Goal: Book appointment/travel/reservation

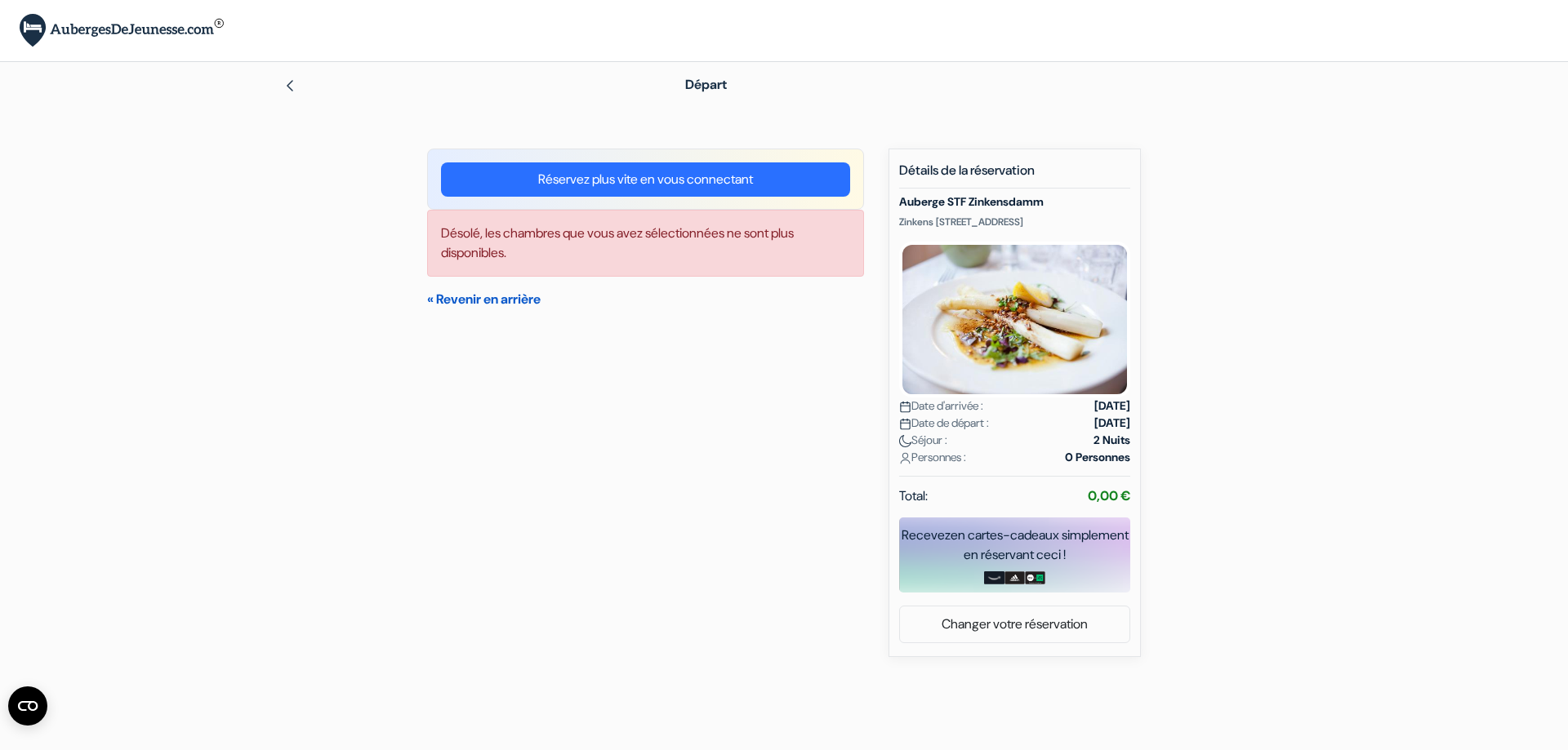
click at [492, 297] on link "« Revenir en arrière" at bounding box center [483, 299] width 114 height 17
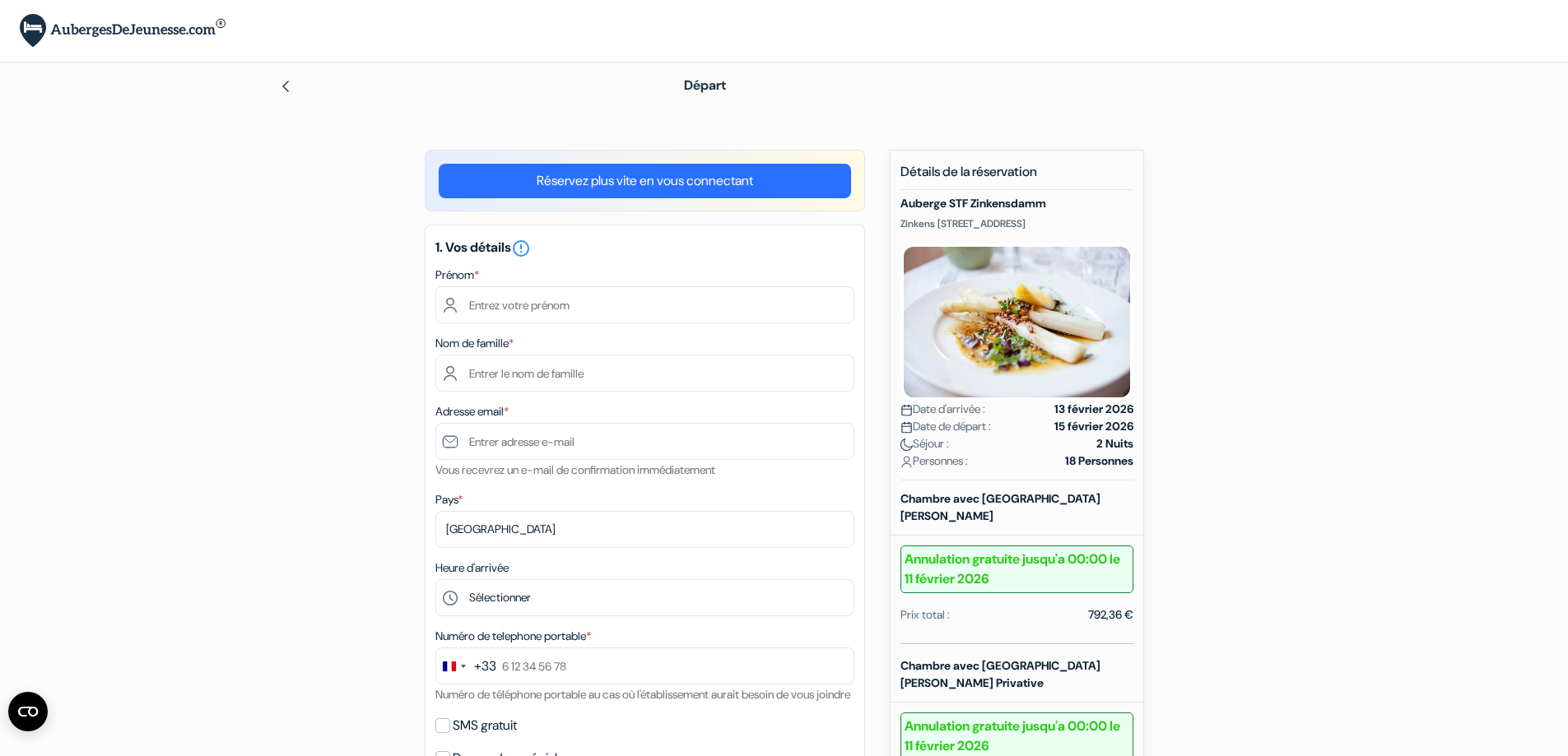
click at [1422, 450] on form "Départ add_box Auberge STF Zinkensdamm Zinkens Väg 20, Stockholm, Suède" at bounding box center [784, 721] width 1568 height 1317
click at [285, 85] on img at bounding box center [285, 86] width 13 height 13
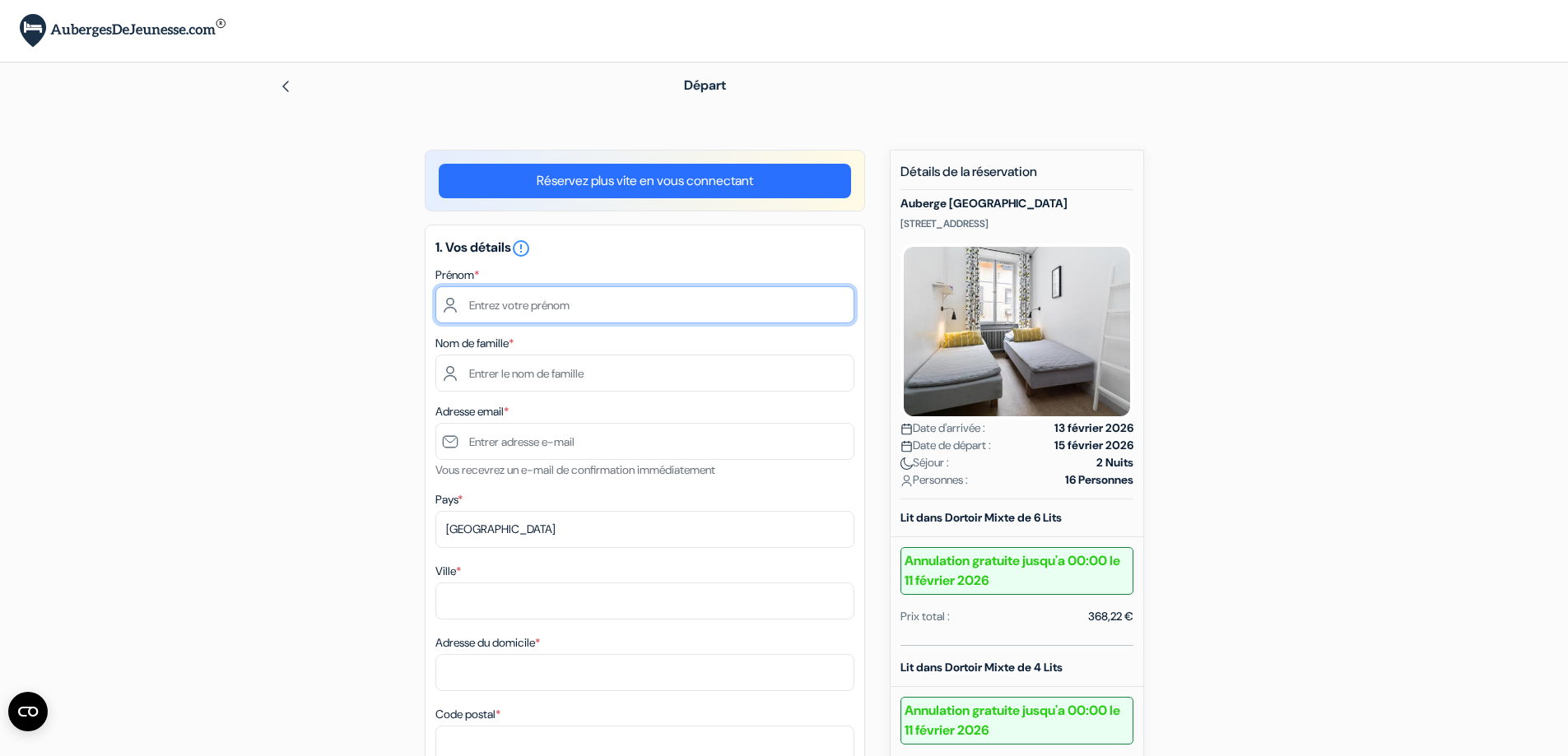
click at [549, 301] on input "text" at bounding box center [645, 305] width 419 height 37
type input "[PERSON_NAME]"
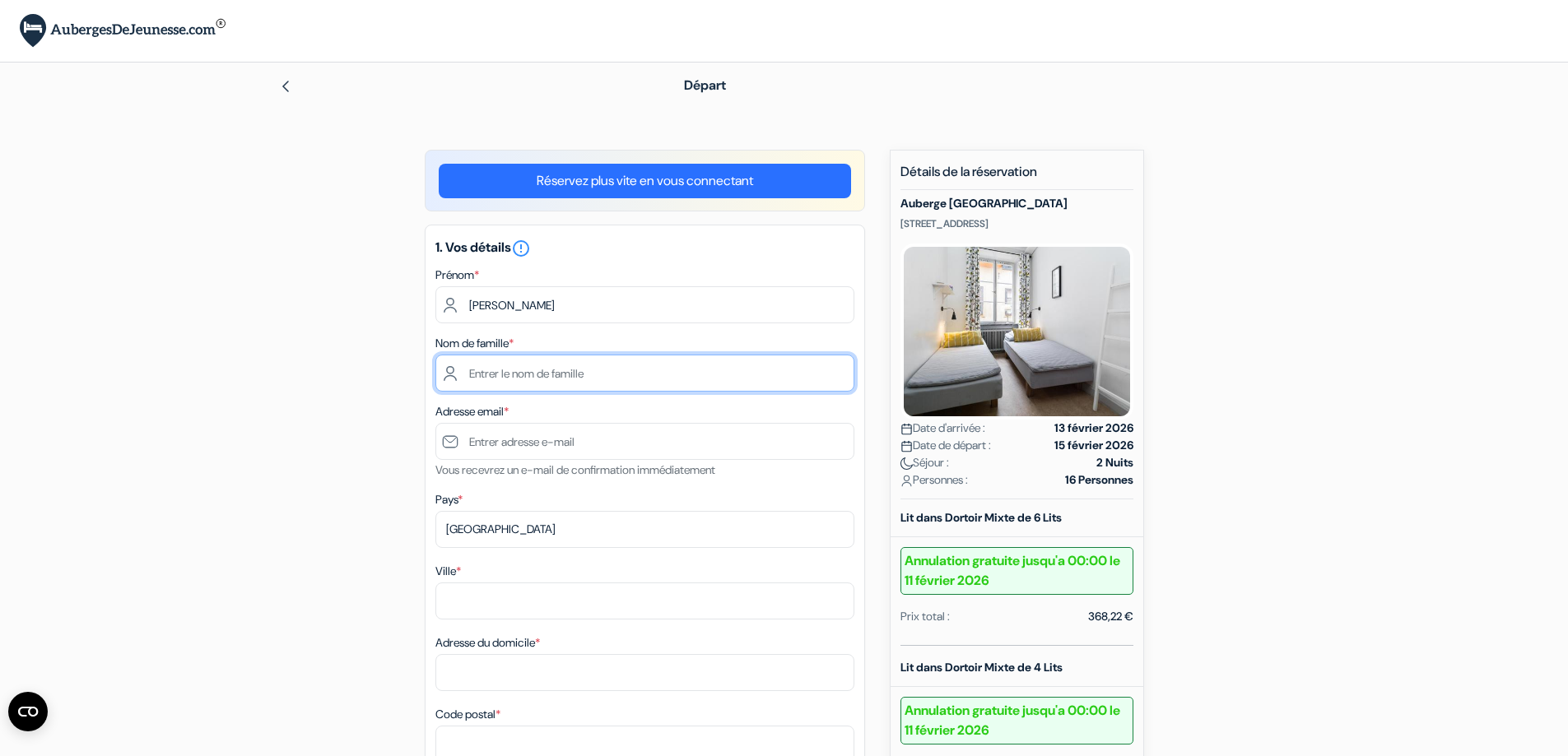
type input "PREVOT"
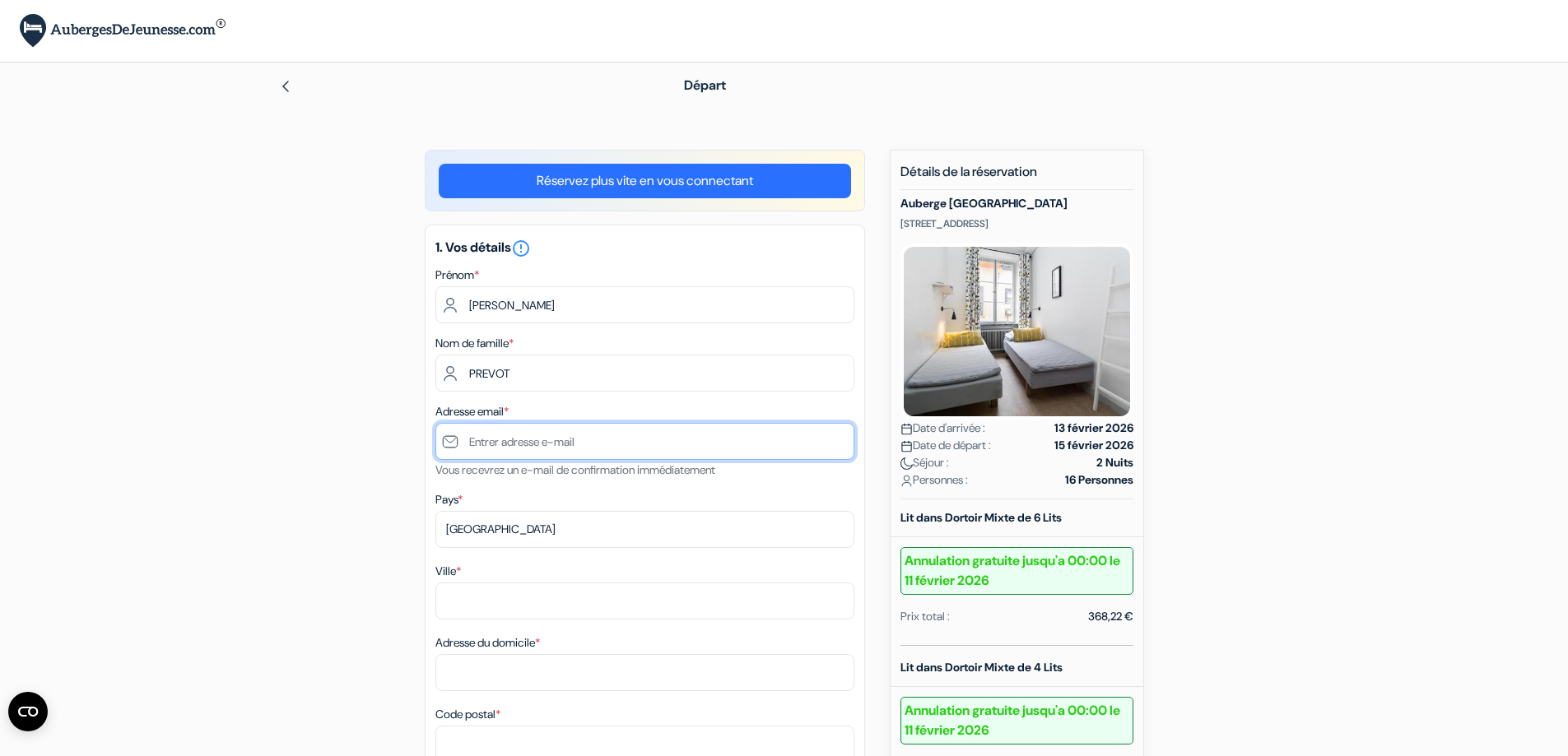
type input "[PERSON_NAME][EMAIL_ADDRESS][MEDICAL_DATA][DOMAIN_NAME]"
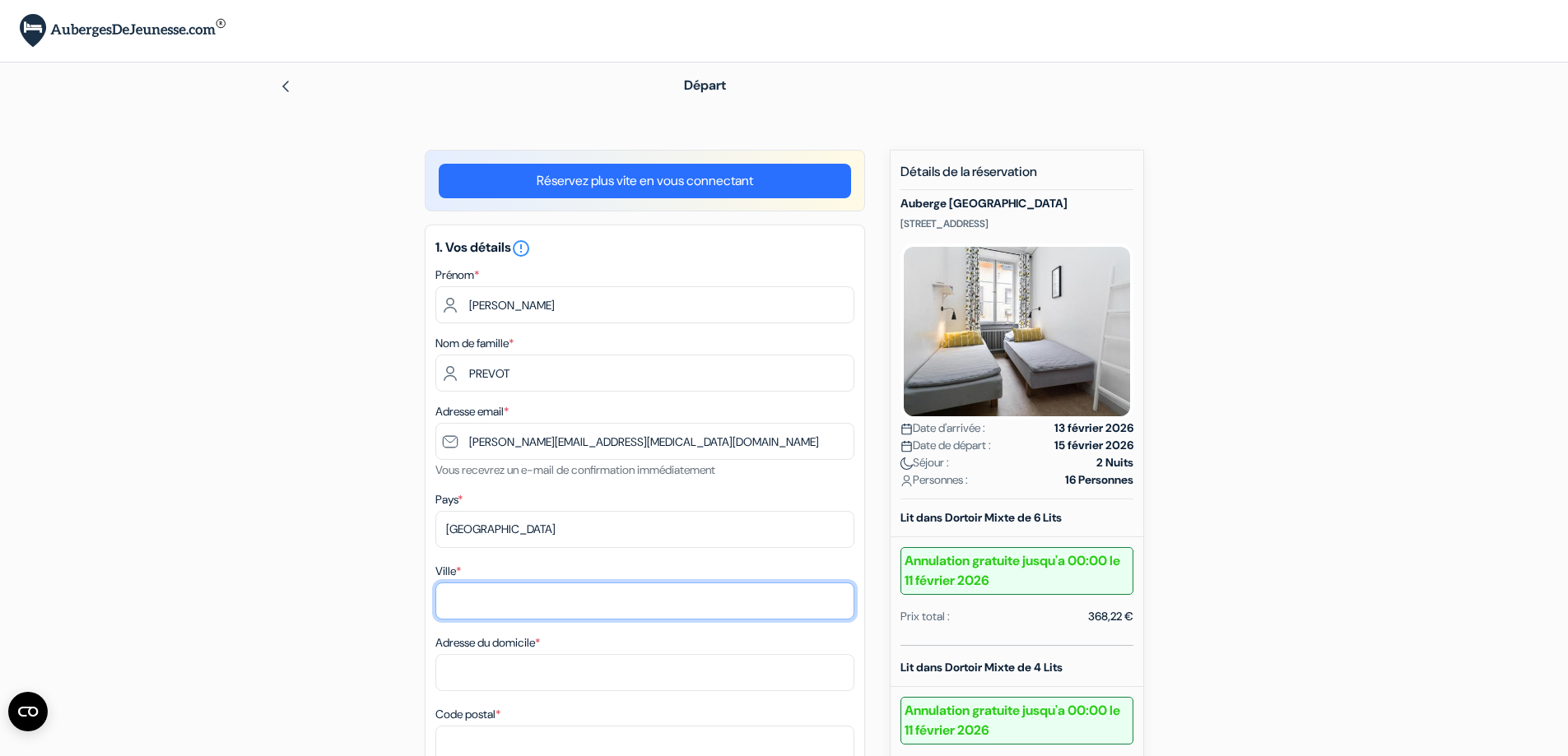
type input "CHANTONNAY"
type input "[STREET_ADDRESS]"
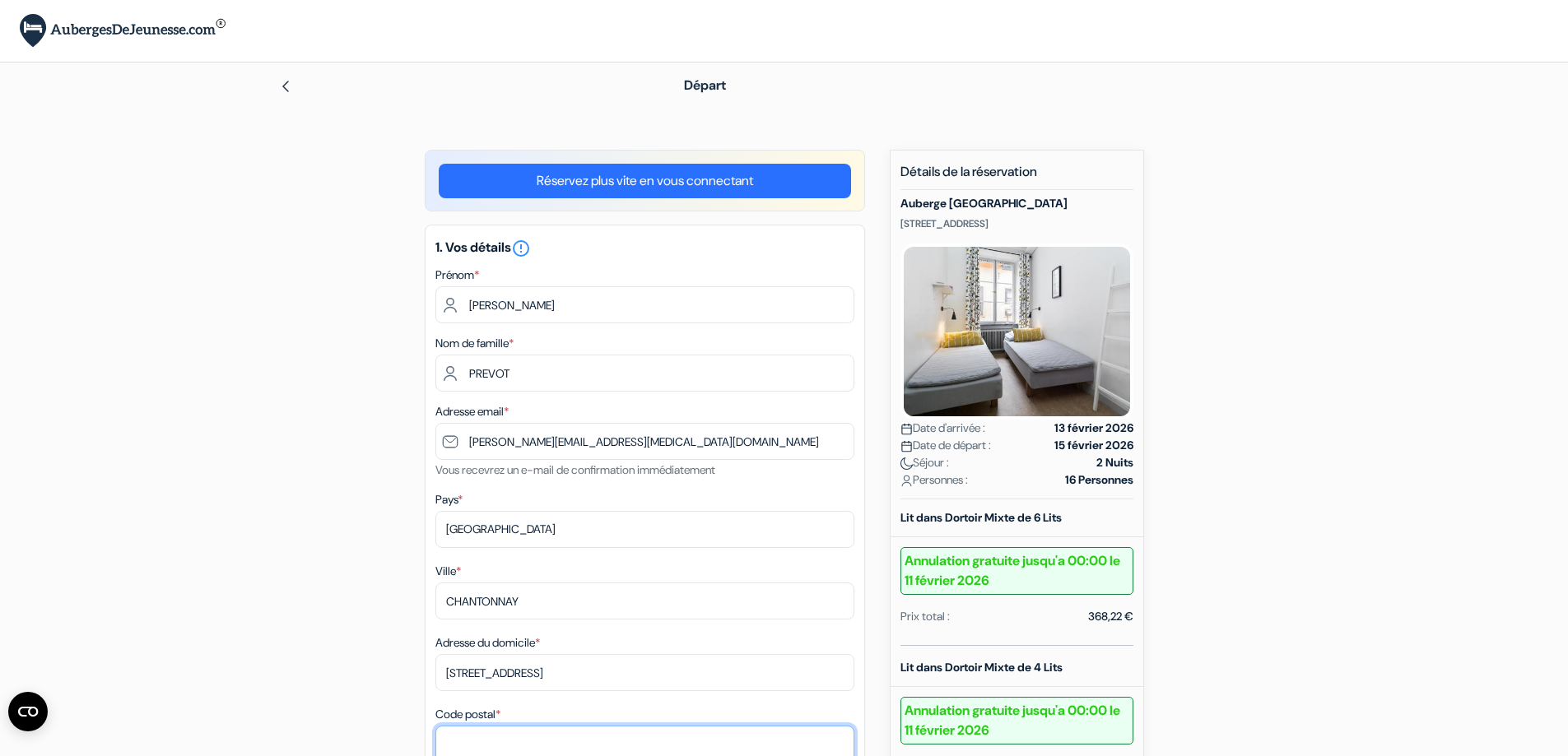
type input "85110"
type input "0251466264"
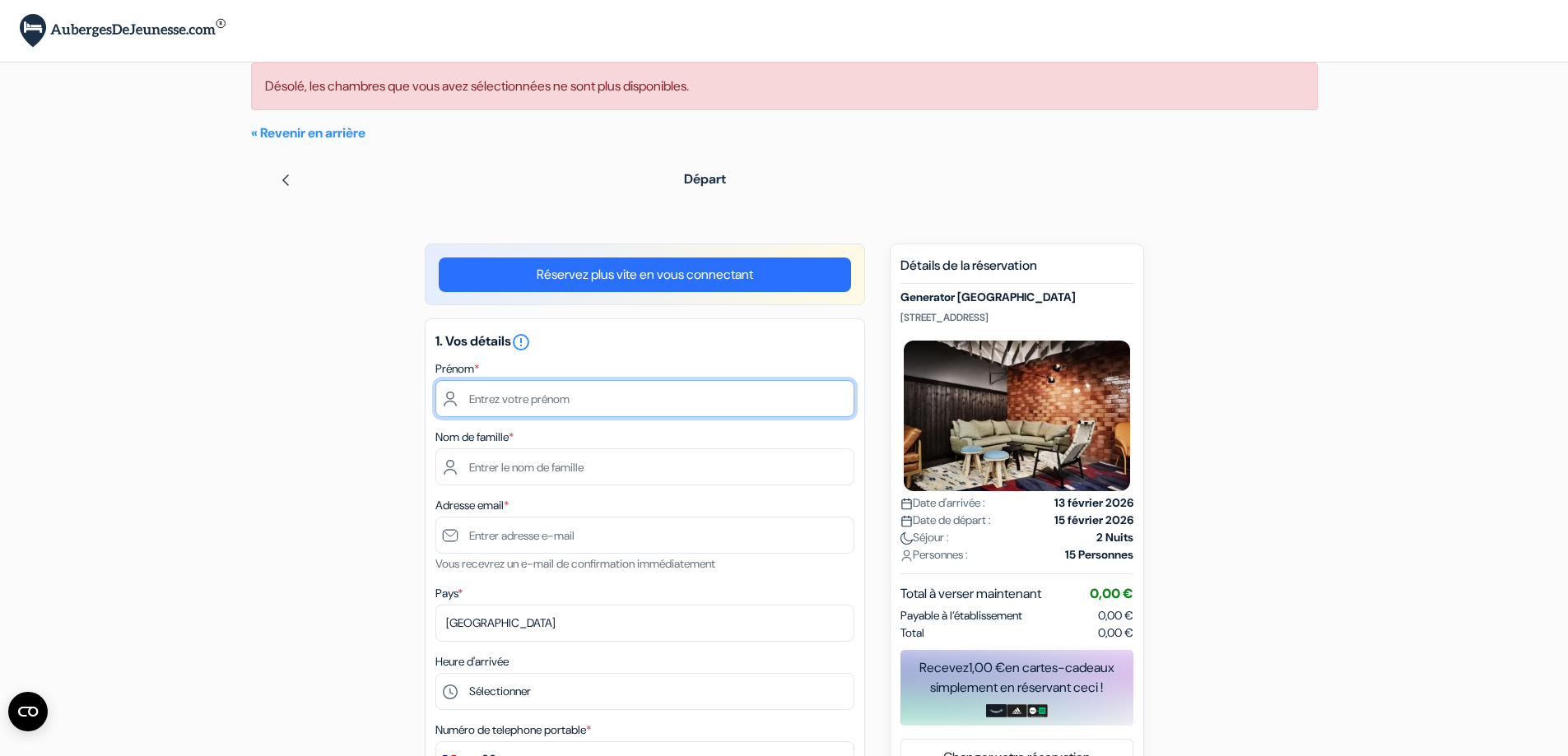
click at [523, 395] on input "text" at bounding box center [645, 399] width 419 height 37
type input "[PERSON_NAME]"
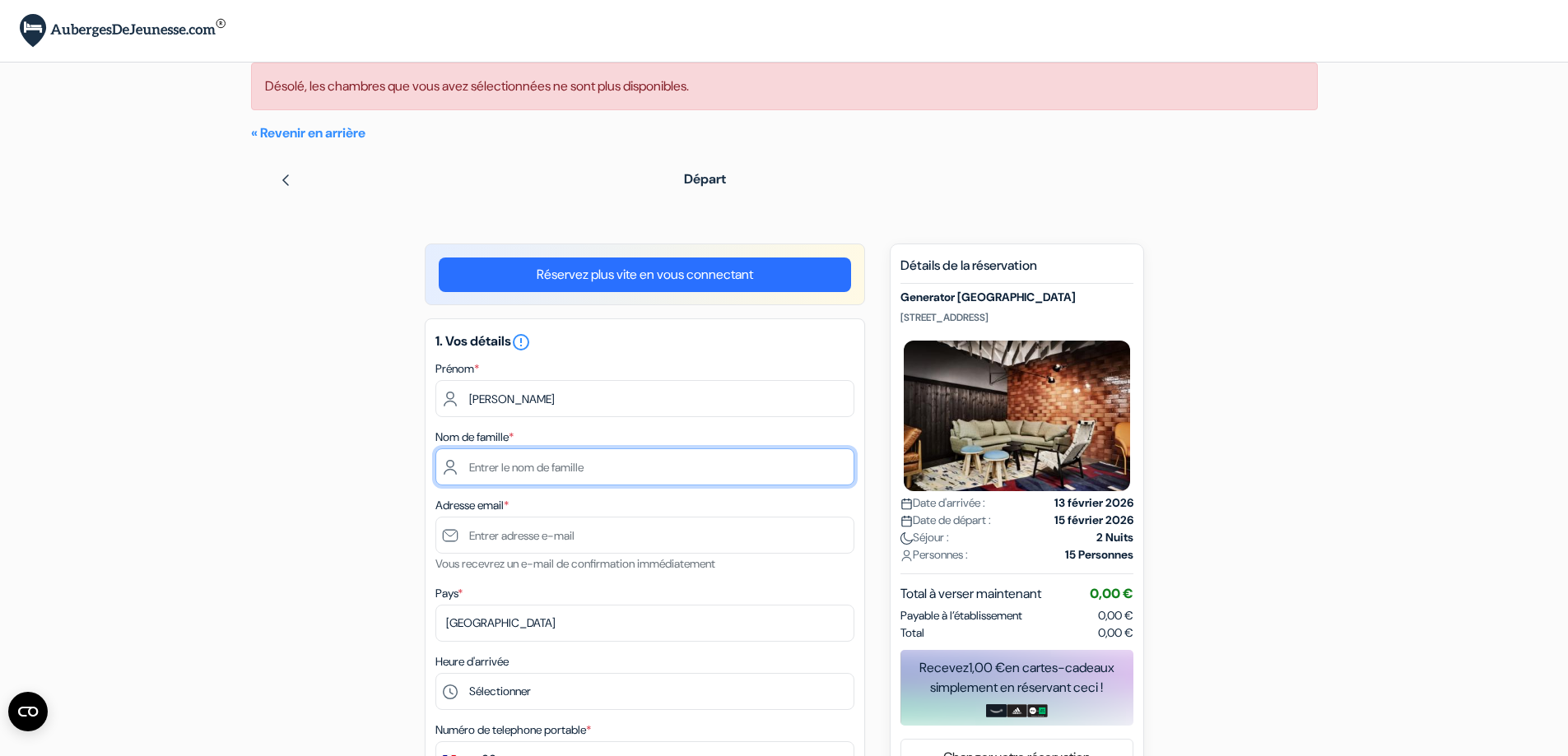
type input "PREVOT"
type input "[PERSON_NAME][EMAIL_ADDRESS][MEDICAL_DATA][DOMAIN_NAME]"
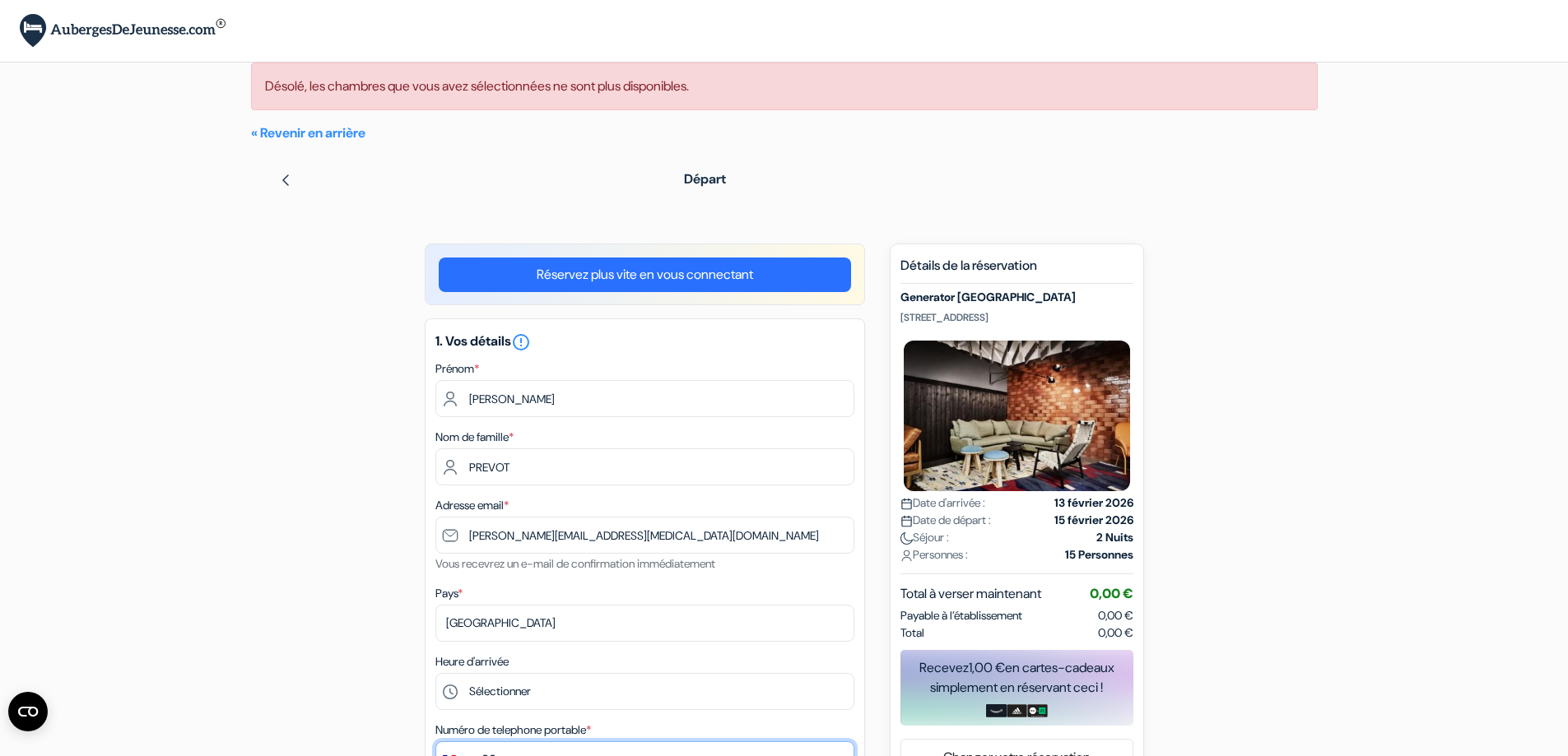
type input "0251466264"
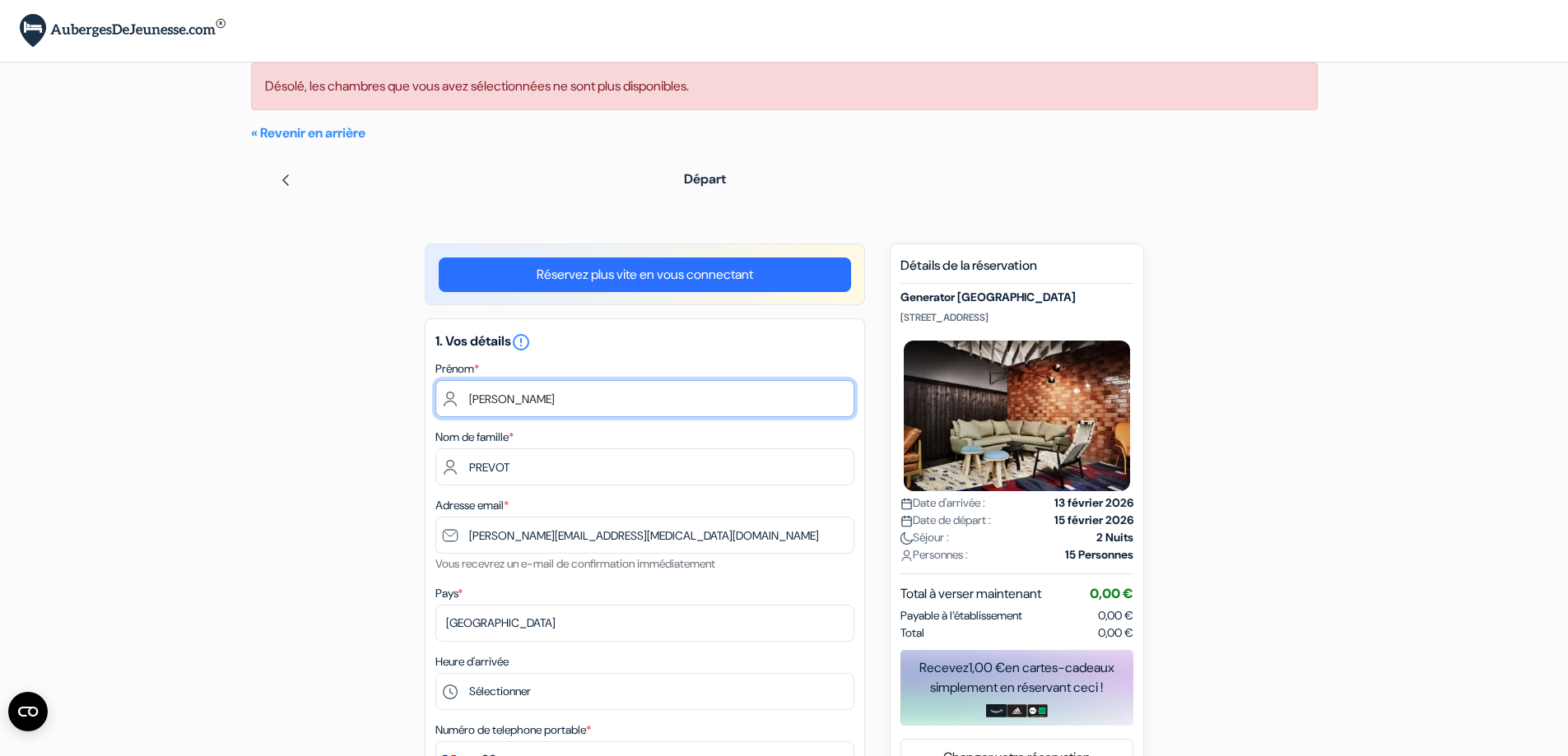
scroll to position [165, 0]
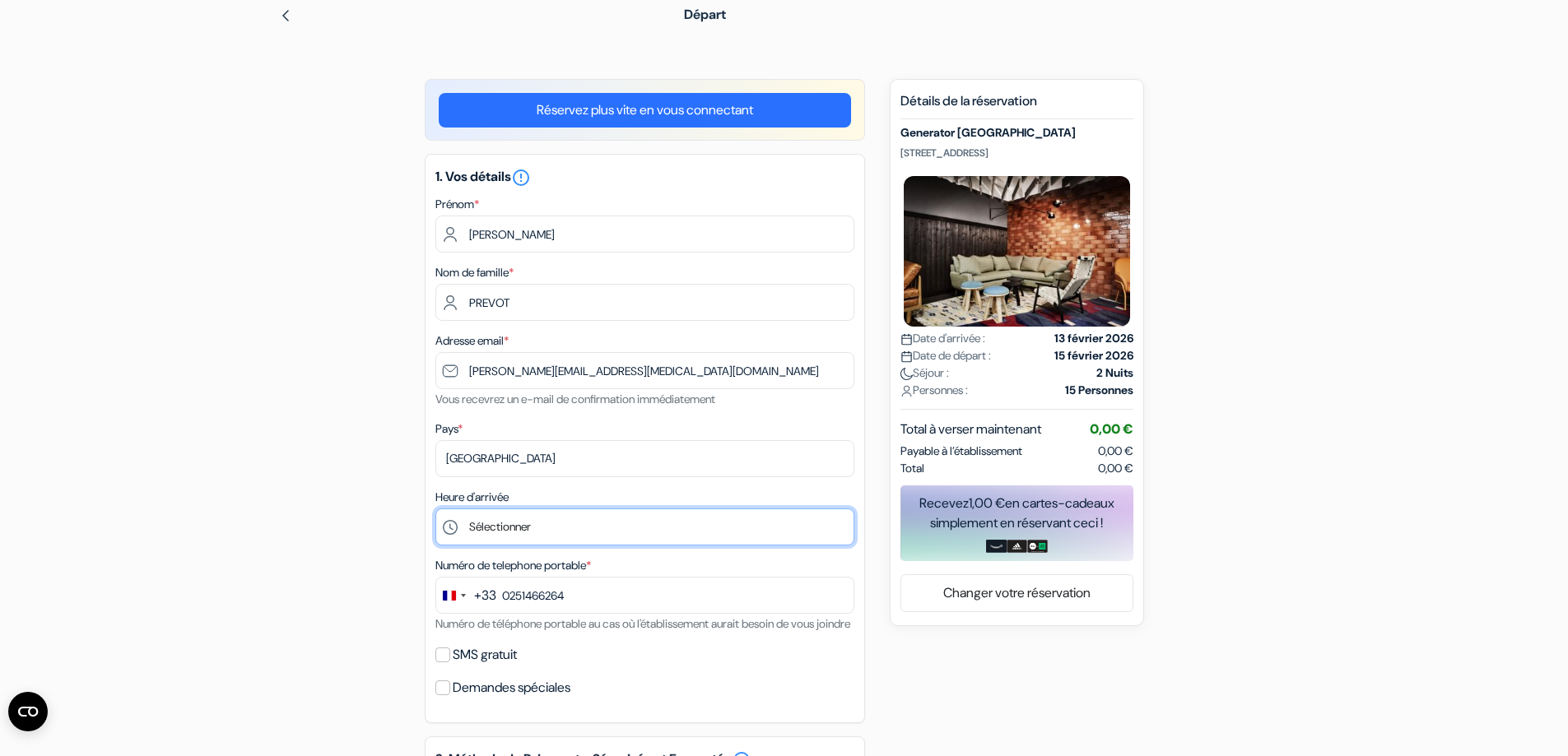
click at [557, 527] on select "Sélectionner 1:00 2:00 3:00 4:00 5:00 6:00 7:00 8:00 9:00 10:00 11:00 12:00 13:…" at bounding box center [645, 527] width 419 height 37
select select "18"
click at [435, 509] on select "Sélectionner 1:00 2:00 3:00 4:00 5:00 6:00 7:00 8:00 9:00 10:00 11:00 12:00 13:…" at bounding box center [645, 527] width 419 height 37
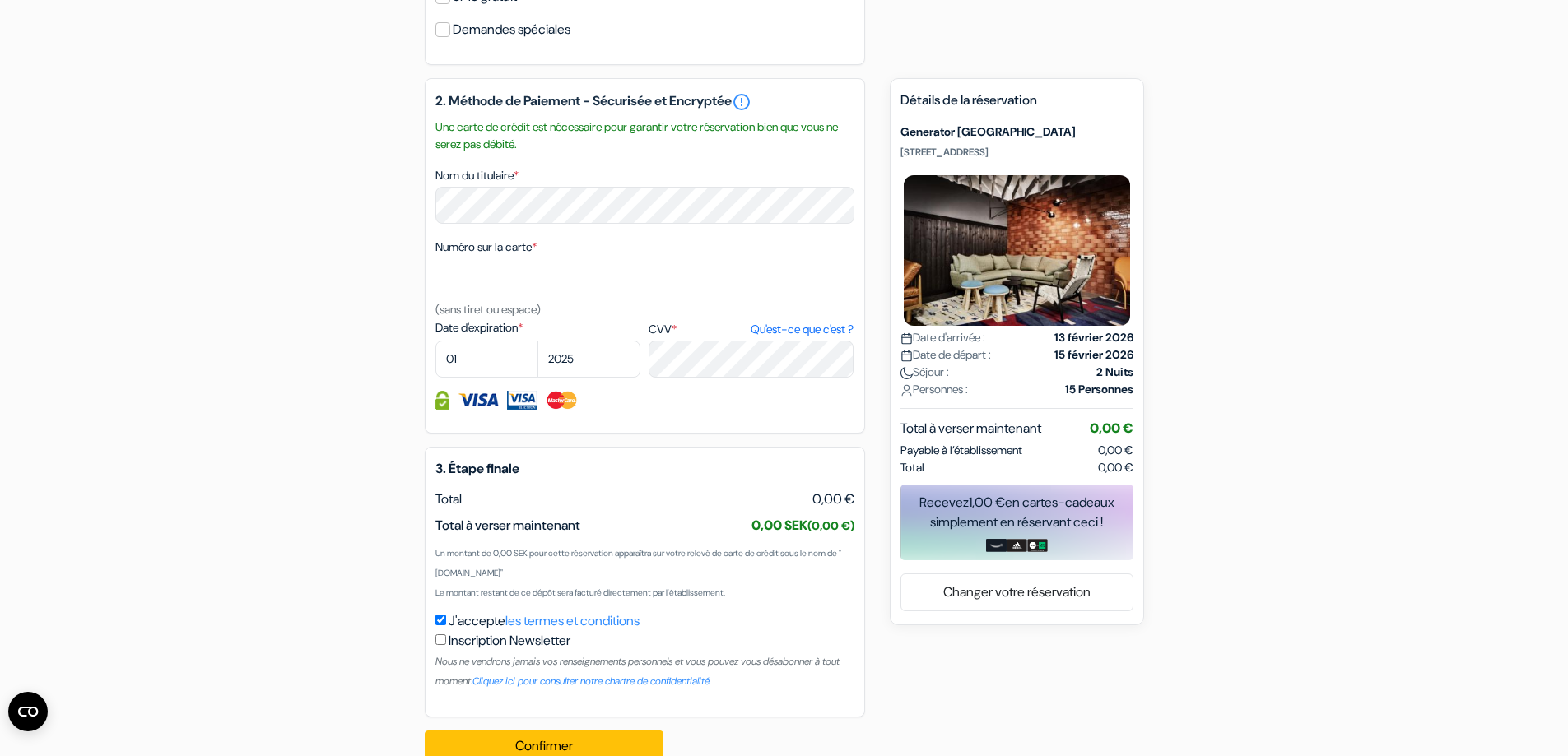
scroll to position [878, 0]
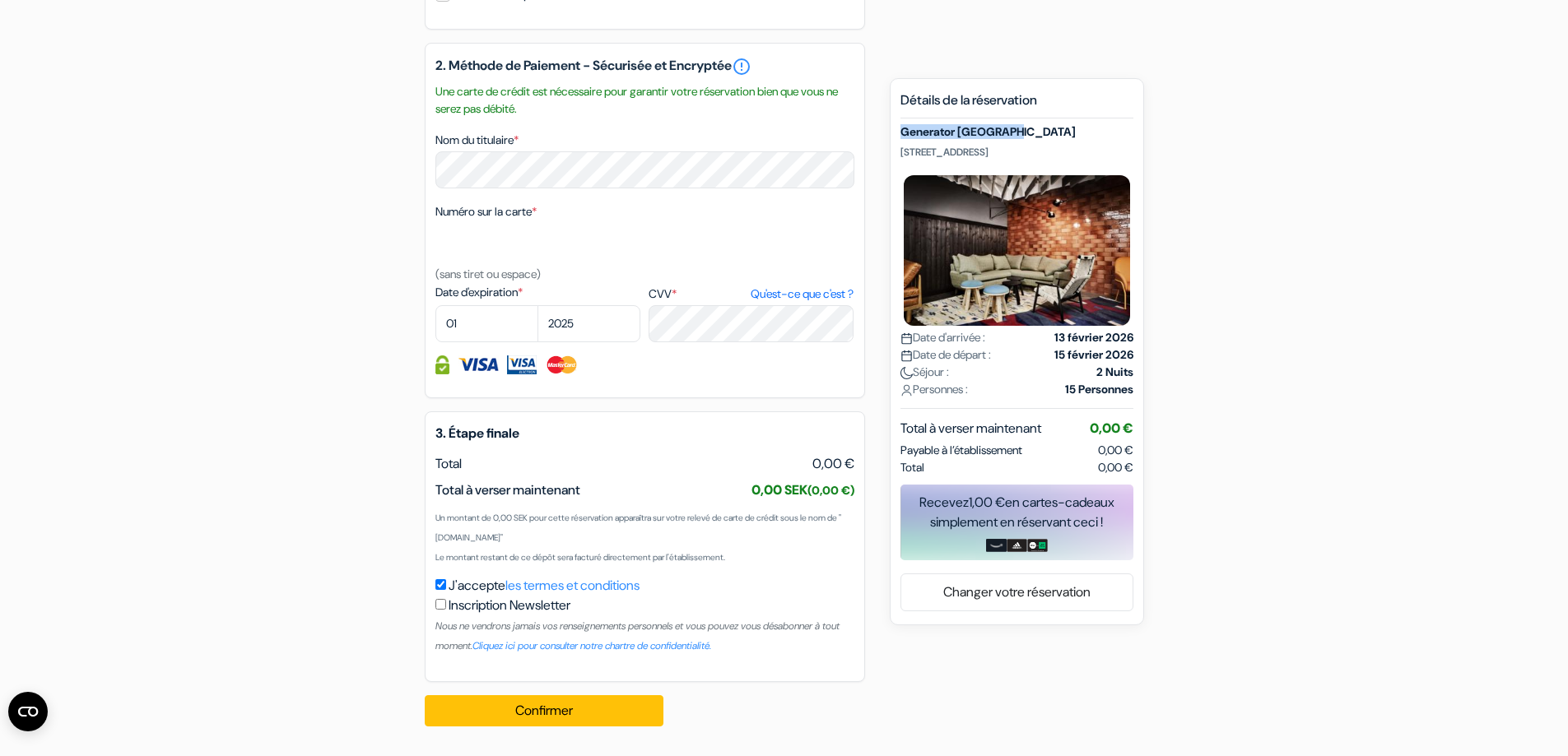
drag, startPoint x: 1019, startPoint y: 134, endPoint x: 902, endPoint y: 133, distance: 117.0
click at [902, 133] on h5 "Generator Stockholm" at bounding box center [1017, 131] width 233 height 14
copy h5 "Generator Stockholm"
click at [1299, 321] on div "add_box Generator Stockholm Torsgatan 10, Stockholm, Suède Détails de l'établis…" at bounding box center [784, 63] width 1087 height 1355
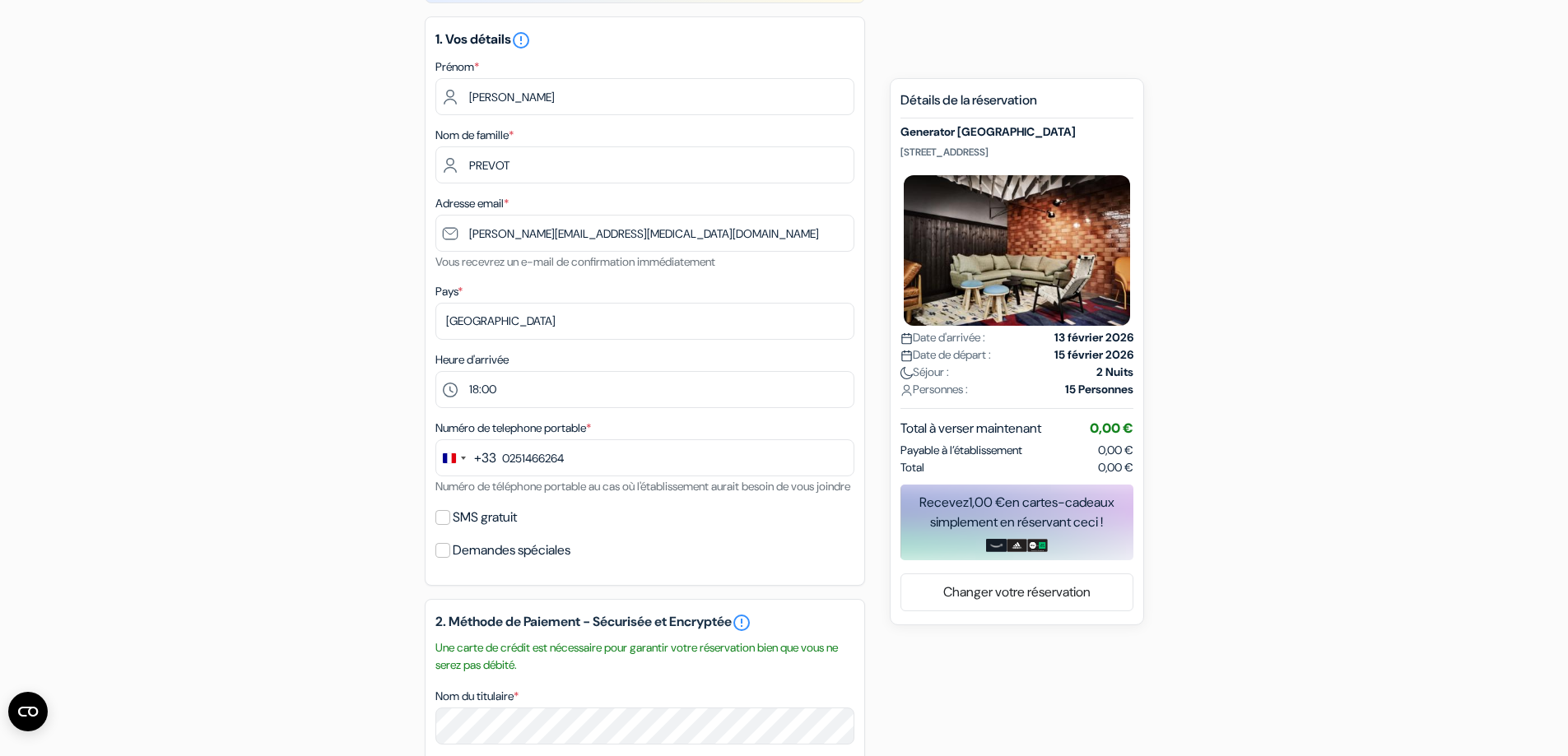
scroll to position [219, 0]
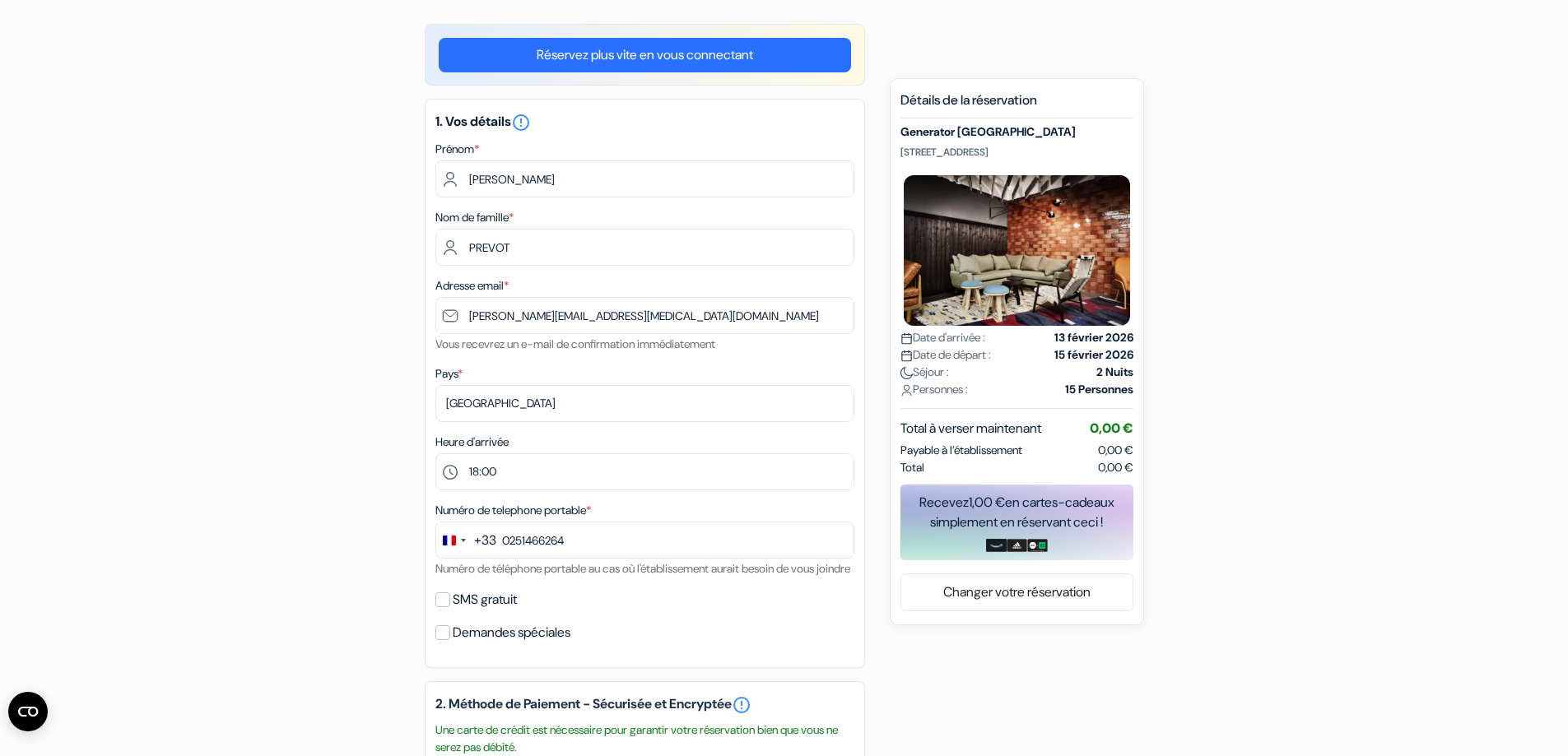
drag, startPoint x: 902, startPoint y: 131, endPoint x: 1052, endPoint y: 154, distance: 151.8
click at [1052, 154] on div "Generator Stockholm Torsgatan 10, Stockholm, Suède Date d'arrivée : 13 février …" at bounding box center [1017, 266] width 233 height 284
copy div "Generator Stockholm Torsgatan 10, Stockholm, Suède"
click at [186, 586] on form "Désolé, les chambres que vous avez sélectionnées ne sont plus disponibles. « Re…" at bounding box center [784, 589] width 1568 height 1494
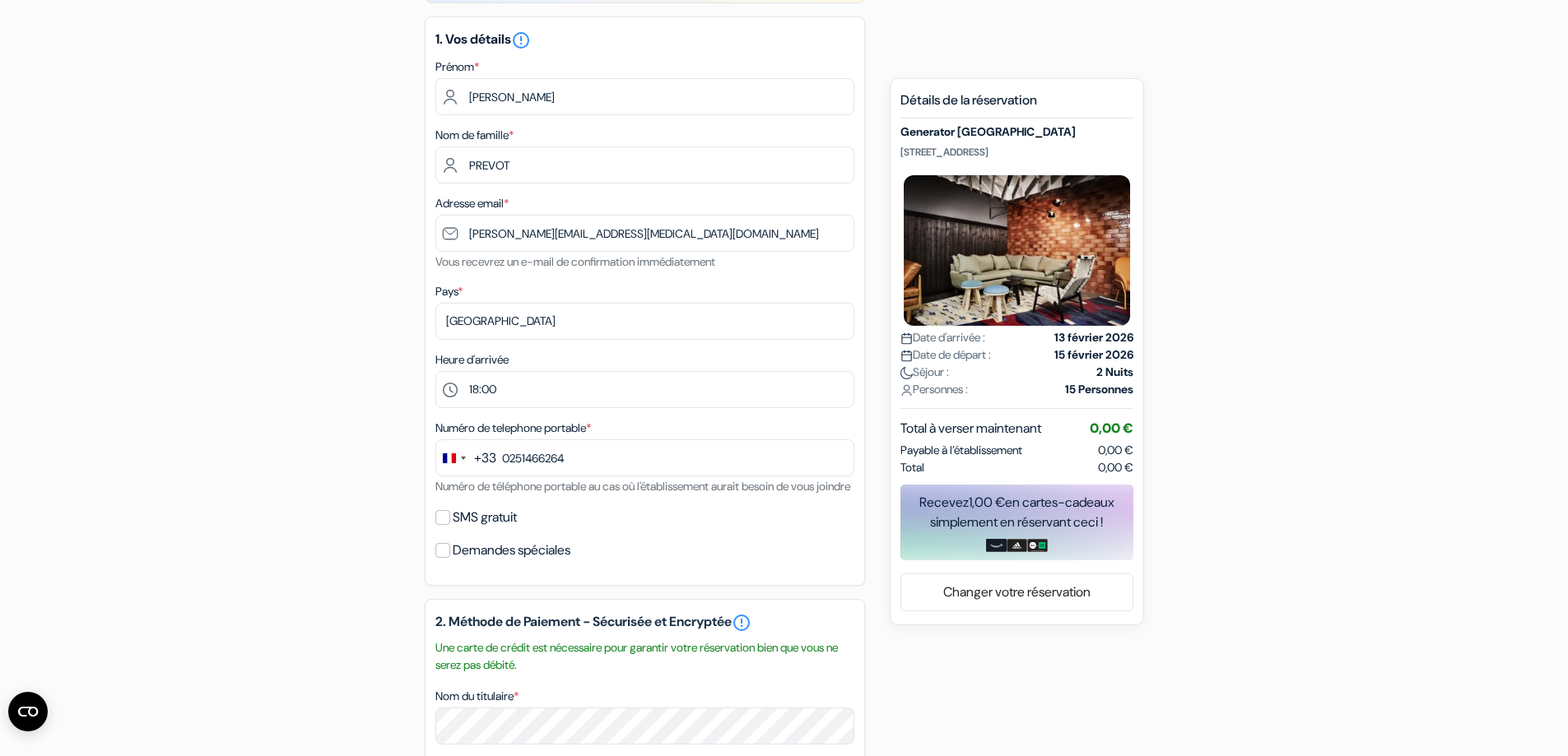
scroll to position [0, 0]
